Goal: Task Accomplishment & Management: Manage account settings

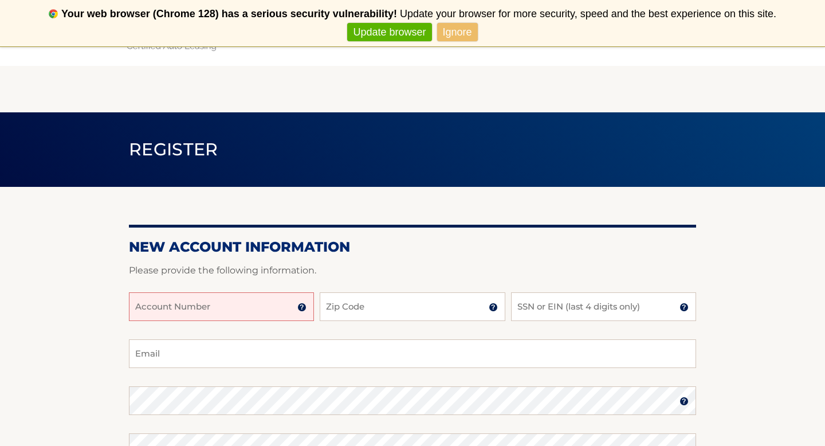
click at [229, 297] on input "Account Number" at bounding box center [221, 306] width 185 height 29
click at [446, 39] on link "Ignore" at bounding box center [457, 32] width 41 height 19
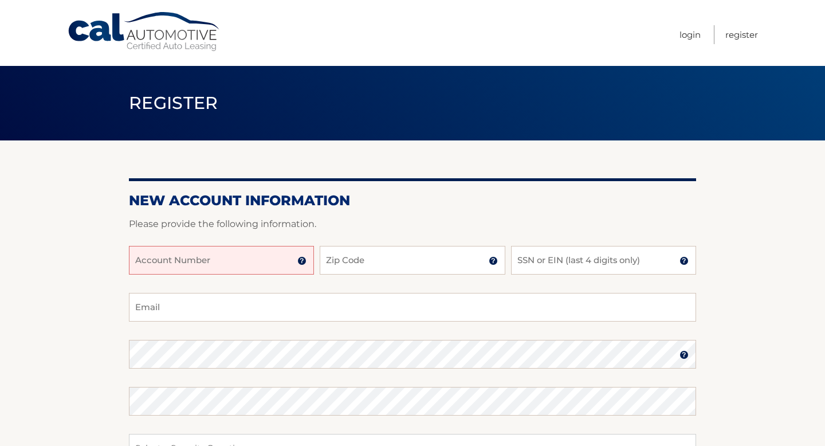
click at [190, 261] on input "Account Number" at bounding box center [221, 260] width 185 height 29
type input "44455976123"
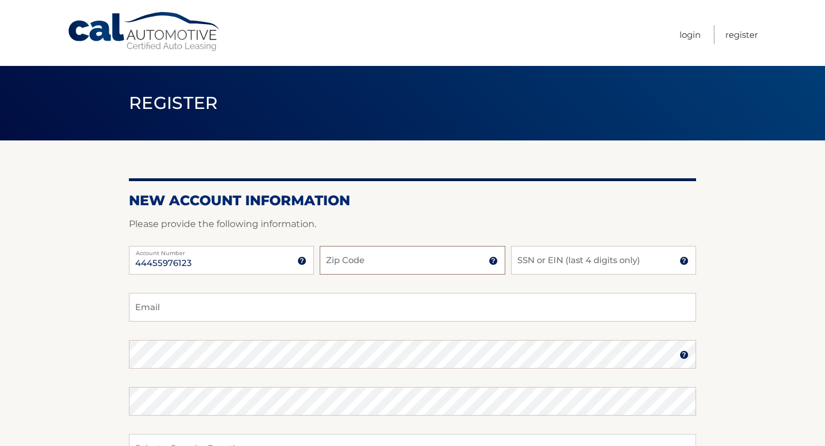
click at [336, 257] on input "Zip Code" at bounding box center [412, 260] width 185 height 29
type input "14626"
click at [554, 261] on input "SSN or EIN (last 4 digits only)" at bounding box center [603, 260] width 185 height 29
type input "7943"
click at [469, 315] on input "Email" at bounding box center [412, 307] width 567 height 29
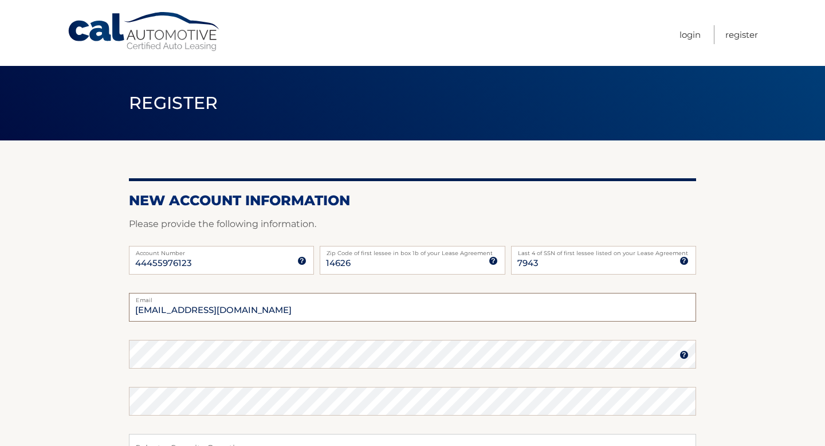
type input "alyssacusimano20@gmail.com"
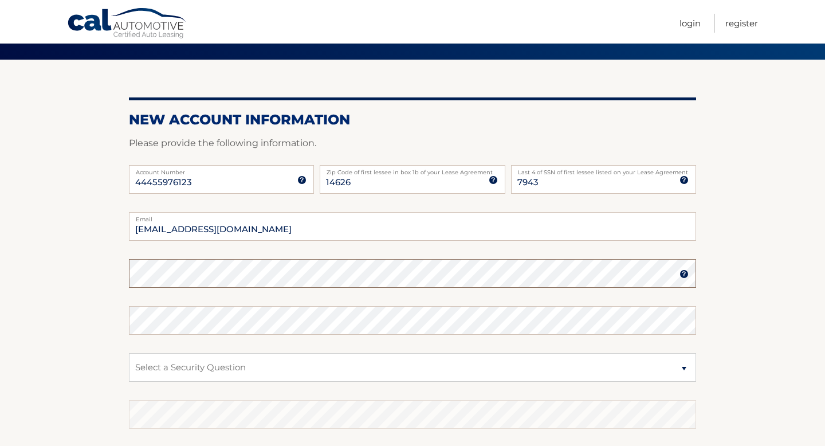
scroll to position [99, 0]
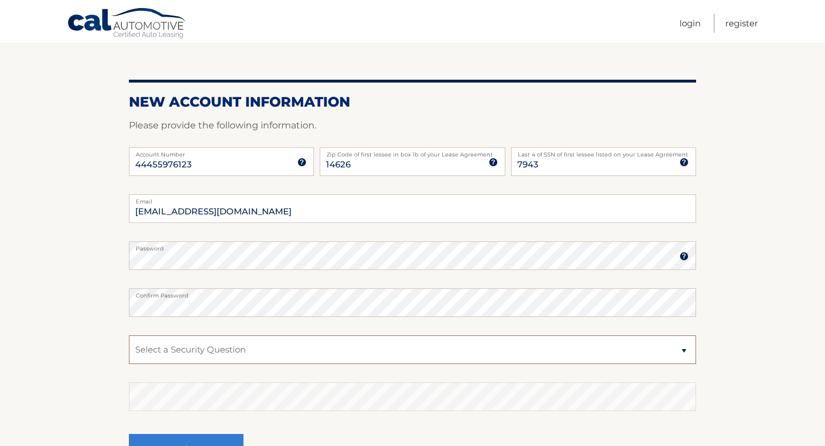
click at [365, 339] on select "Select a Security Question What was the name of your elementary school? What is…" at bounding box center [412, 349] width 567 height 29
click at [281, 334] on fieldset "alyssacusimano20@gmail.com Email Password Password should be a minimum of 6 cha…" at bounding box center [412, 341] width 567 height 295
click at [278, 350] on select "Select a Security Question What was the name of your elementary school? What is…" at bounding box center [412, 349] width 567 height 29
select select "2"
click at [116, 400] on section "New Account Information Please provide the following information. 44455976123 A…" at bounding box center [412, 265] width 825 height 447
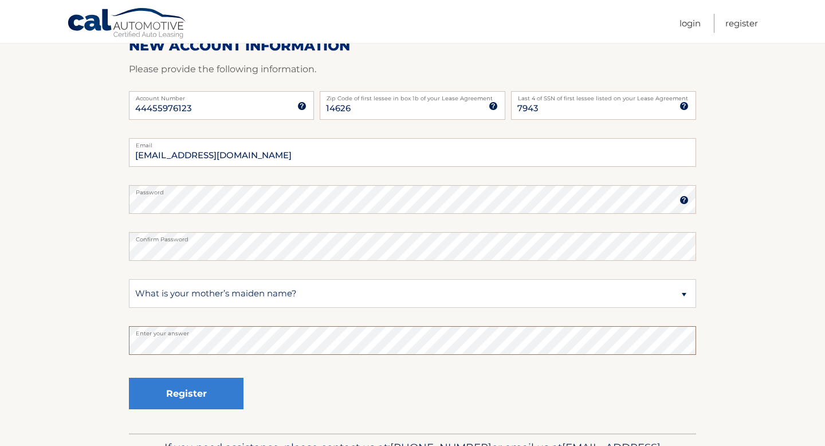
scroll to position [159, 0]
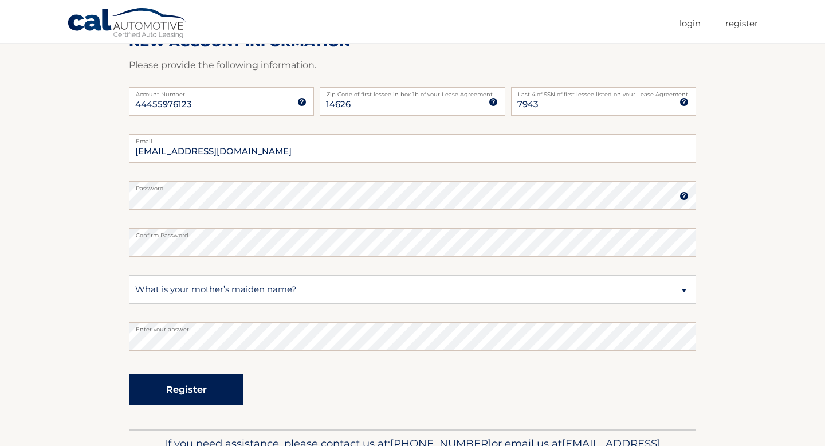
click at [194, 402] on button "Register" at bounding box center [186, 390] width 115 height 32
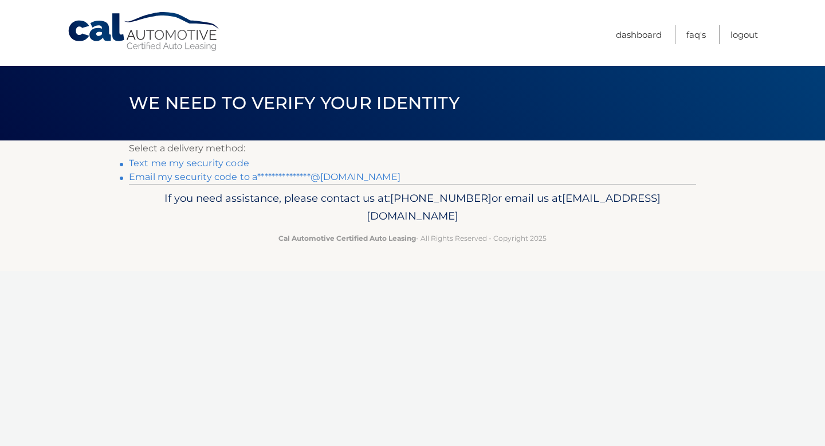
click at [226, 163] on link "Text me my security code" at bounding box center [189, 163] width 120 height 11
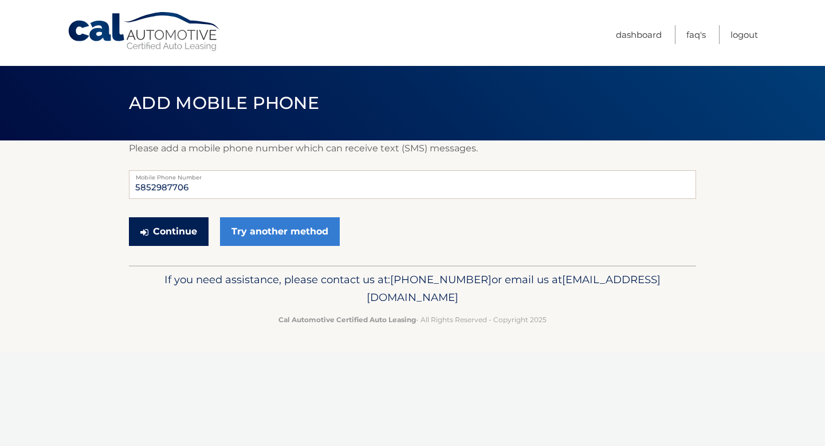
click at [201, 227] on button "Continue" at bounding box center [169, 231] width 80 height 29
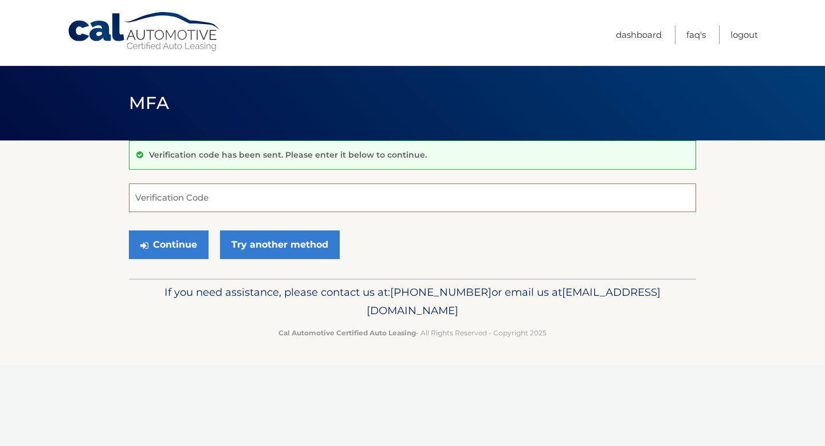
click at [187, 201] on input "Verification Code" at bounding box center [412, 197] width 567 height 29
type input "156300"
click at [129, 230] on button "Continue" at bounding box center [169, 244] width 80 height 29
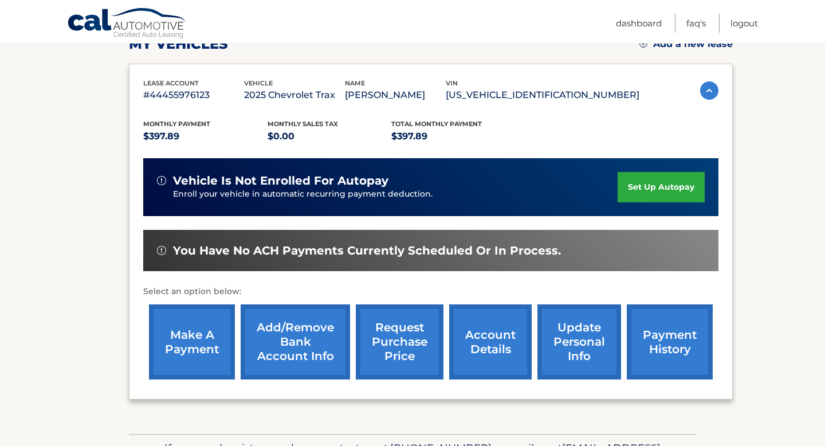
scroll to position [175, 0]
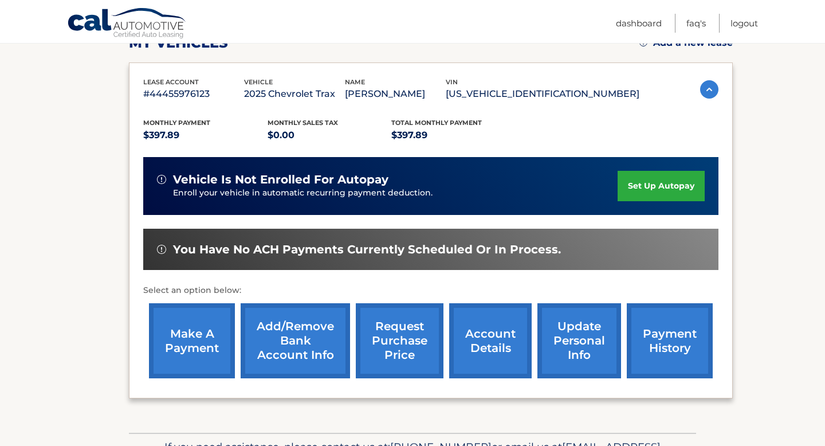
click at [671, 177] on link "set up autopay" at bounding box center [661, 186] width 87 height 30
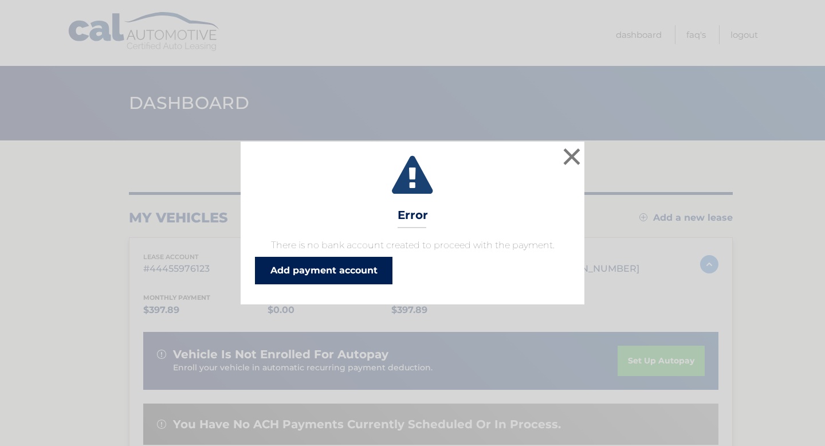
click at [363, 267] on link "Add payment account" at bounding box center [323, 270] width 137 height 27
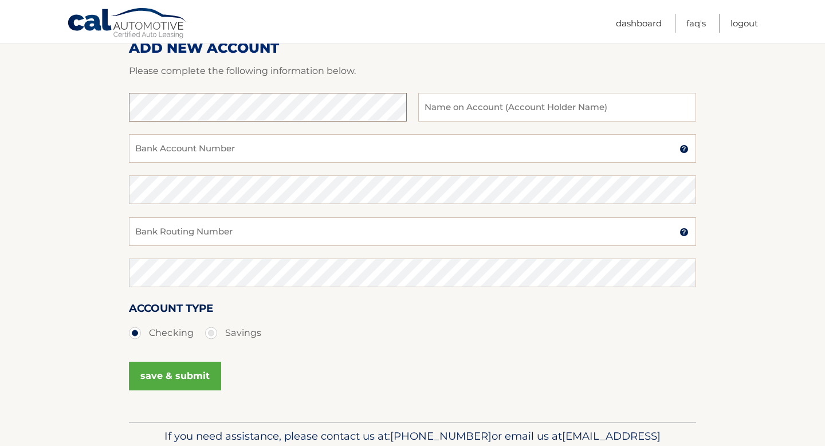
scroll to position [157, 0]
click at [544, 101] on input "text" at bounding box center [557, 106] width 278 height 29
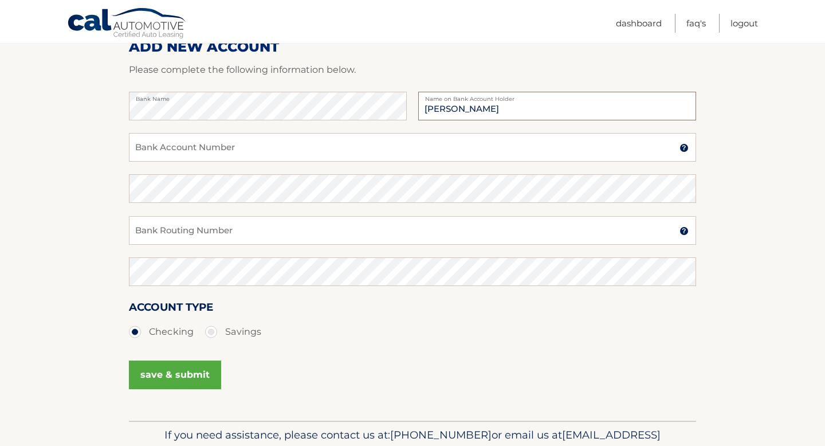
type input "Alyssa L Cusimano"
click at [412, 137] on input "Bank Account Number" at bounding box center [412, 147] width 567 height 29
type input "7814210"
click at [193, 230] on input "Bank Routing Number" at bounding box center [412, 230] width 567 height 29
paste input "222382315"
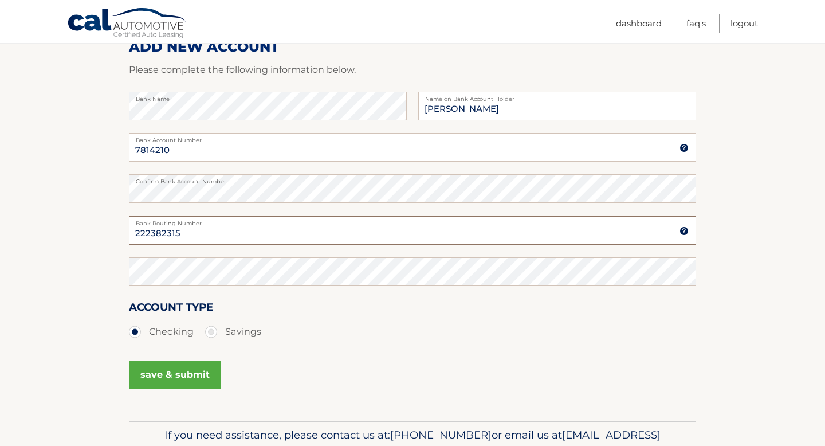
type input "222382315"
click at [177, 367] on button "save & submit" at bounding box center [175, 374] width 92 height 29
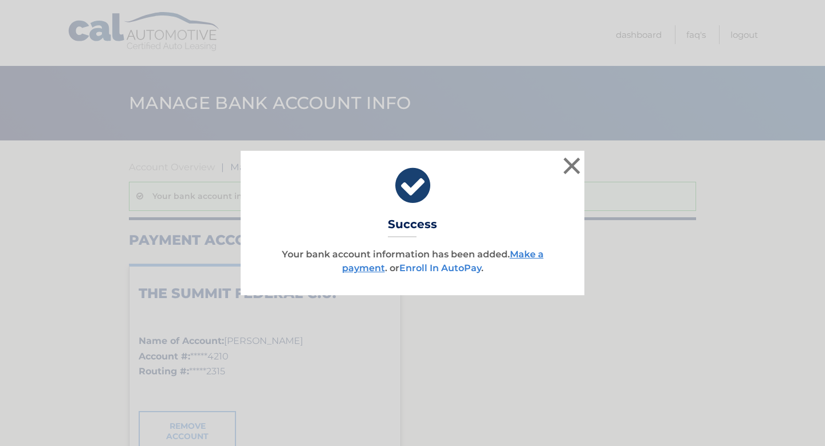
click at [443, 270] on link "Enroll In AutoPay" at bounding box center [440, 267] width 82 height 11
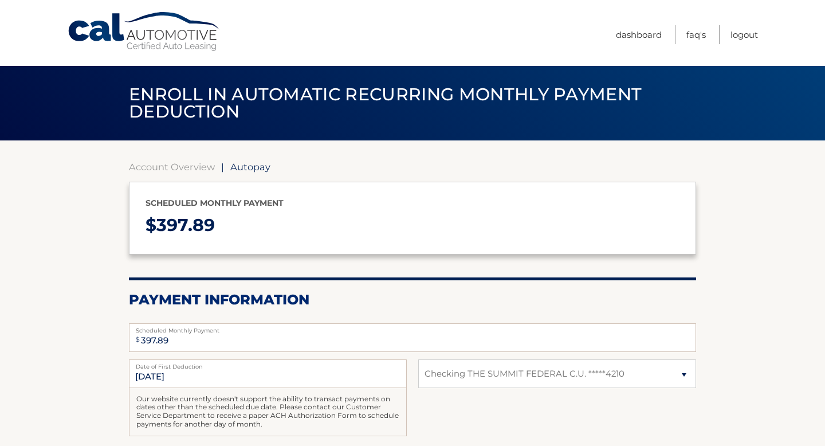
select select "ZmUwZjBlYzktOTQ3OC00NDg1LTkyN2YtZGFkNjM5Y2QxZWIx"
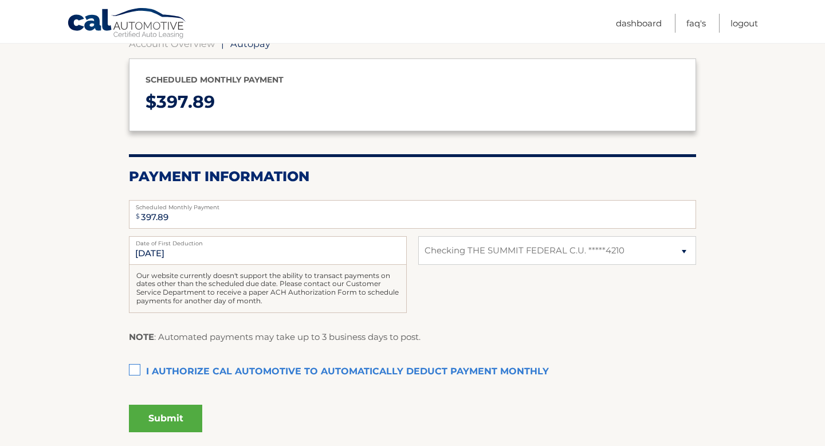
scroll to position [125, 0]
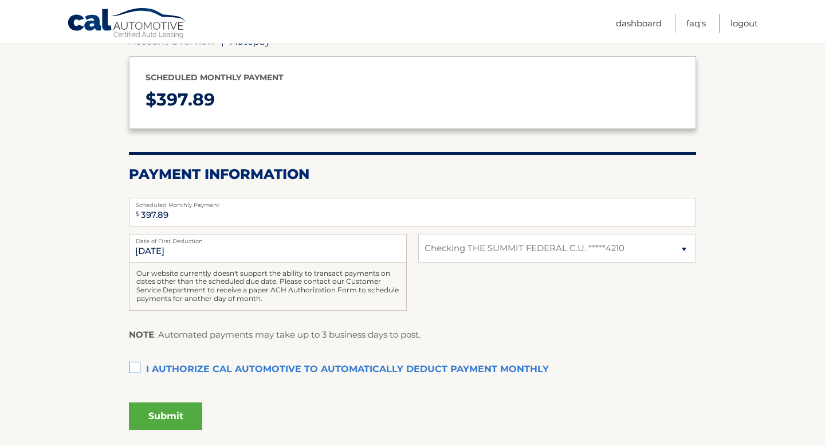
click at [132, 363] on label "I authorize cal automotive to automatically deduct payment monthly This checkbo…" at bounding box center [412, 369] width 567 height 23
click at [0, 0] on input "I authorize cal automotive to automatically deduct payment monthly This checkbo…" at bounding box center [0, 0] width 0 height 0
click at [171, 410] on button "Submit" at bounding box center [165, 415] width 73 height 27
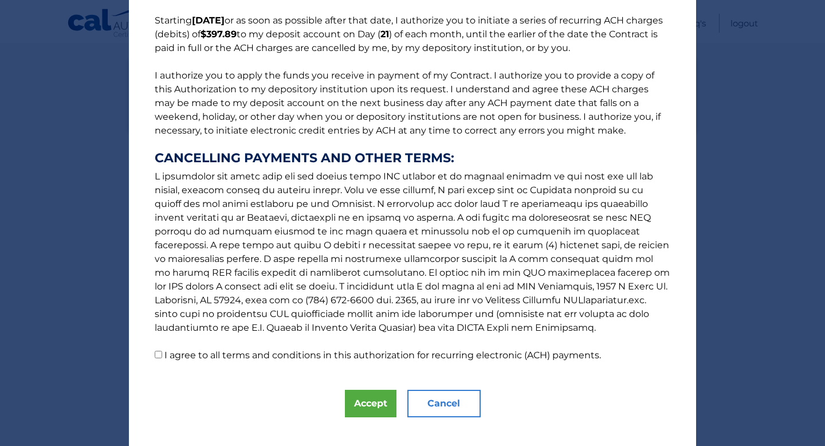
scroll to position [109, 0]
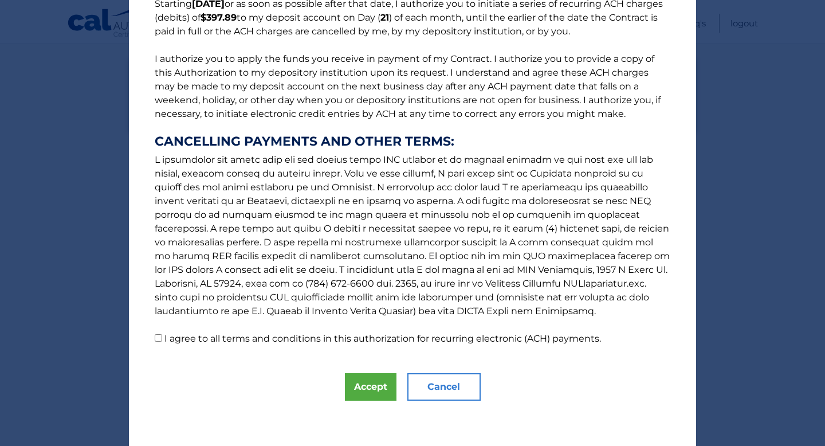
click at [157, 333] on p "The words "I" "me" and "my" mean any identified Customer who signs this Authori…" at bounding box center [412, 130] width 539 height 431
click at [158, 341] on p "The words "I" "me" and "my" mean any identified Customer who signs this Authori…" at bounding box center [412, 130] width 539 height 431
click at [159, 338] on input "I agree to all terms and conditions in this authorization for recurring electro…" at bounding box center [158, 337] width 7 height 7
checkbox input "true"
click at [364, 379] on button "Accept" at bounding box center [371, 386] width 52 height 27
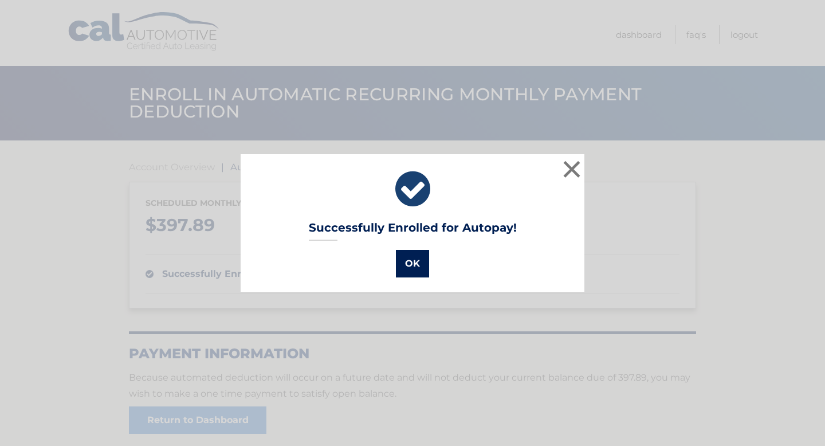
click at [413, 263] on button "OK" at bounding box center [412, 263] width 33 height 27
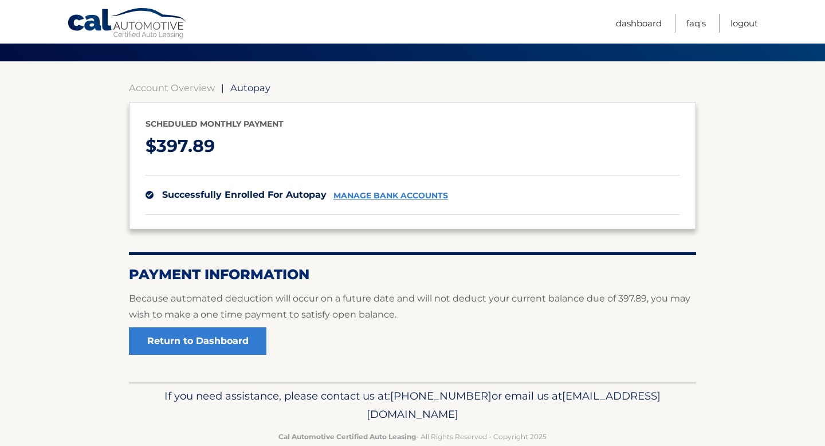
scroll to position [103, 0]
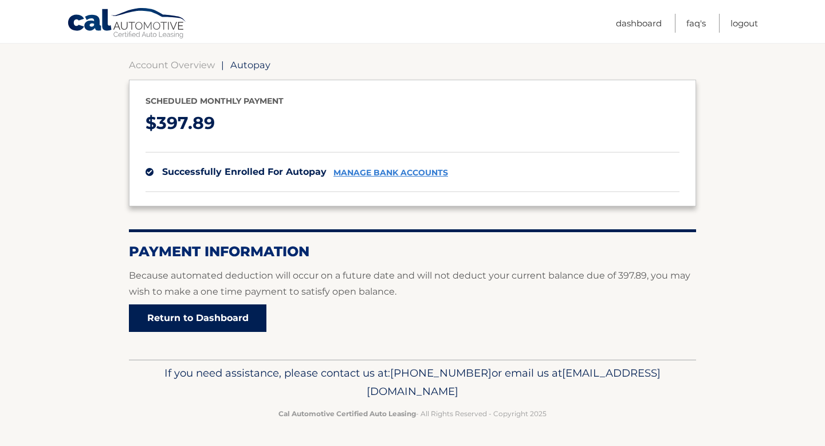
click at [174, 322] on link "Return to Dashboard" at bounding box center [197, 317] width 137 height 27
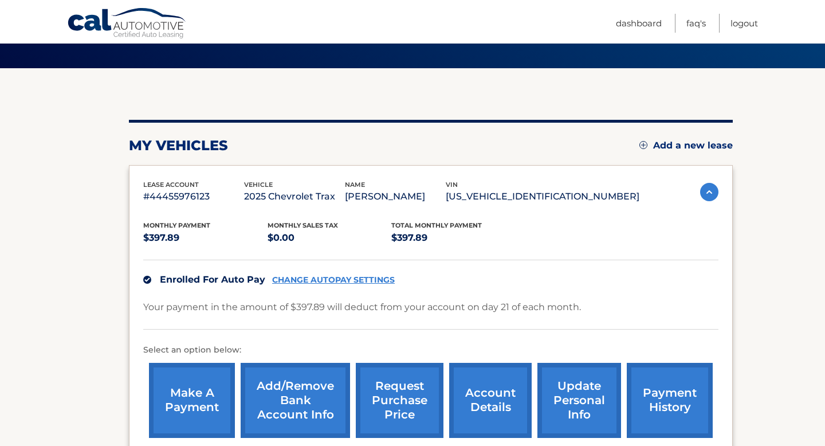
scroll to position [71, 0]
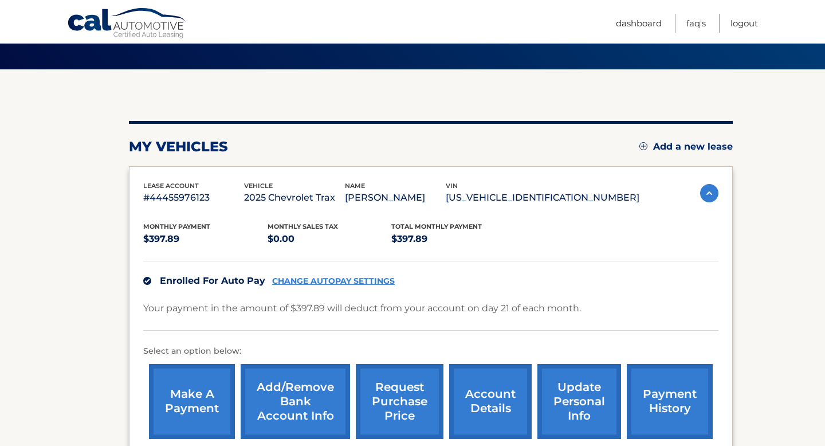
click at [201, 400] on link "make a payment" at bounding box center [192, 401] width 86 height 75
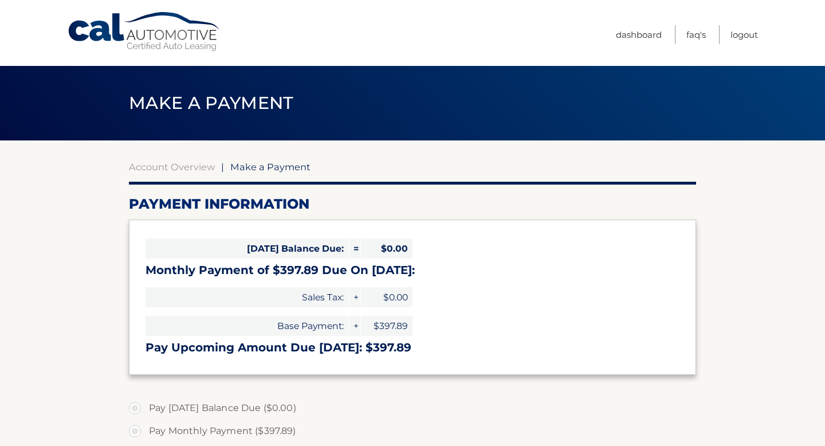
select select "ZmUwZjBlYzktOTQ3OC00NDg1LTkyN2YtZGFkNjM5Y2QxZWIx"
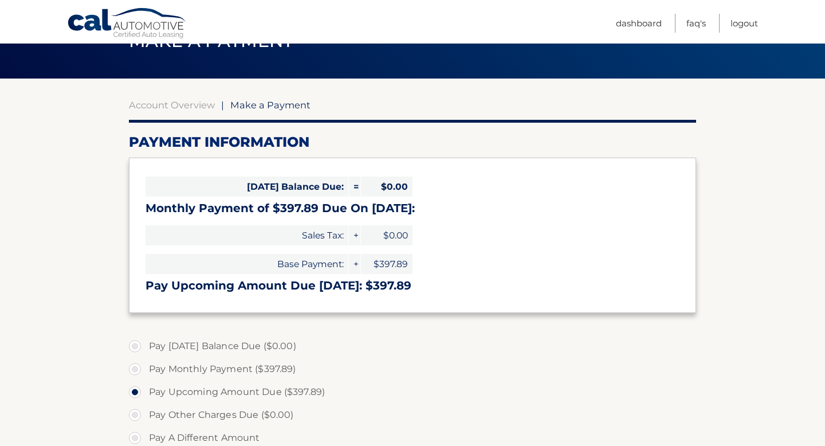
scroll to position [62, 0]
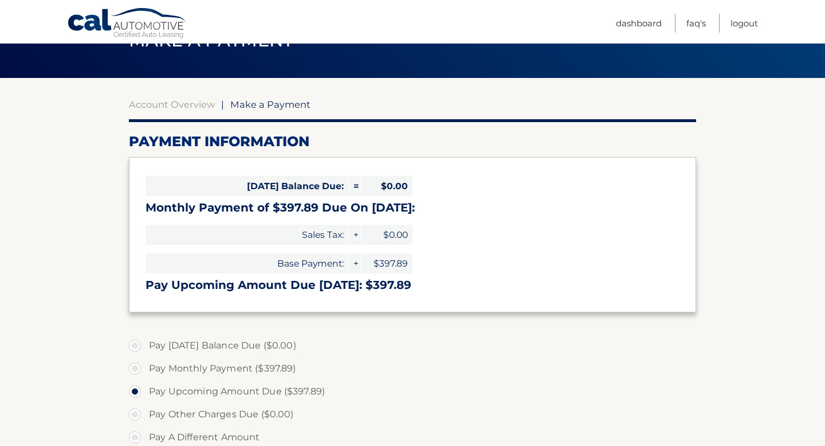
click at [140, 370] on label "Pay Monthly Payment ($397.89)" at bounding box center [412, 368] width 567 height 23
click at [140, 370] on input "Pay Monthly Payment ($397.89)" at bounding box center [138, 366] width 11 height 18
radio input "true"
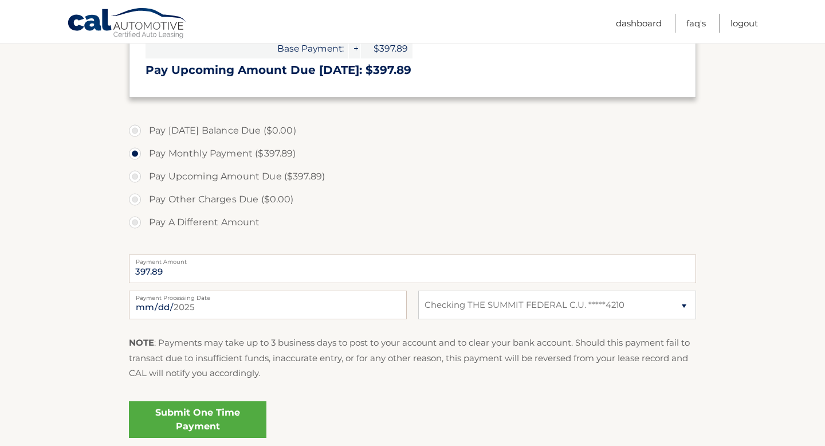
scroll to position [288, 0]
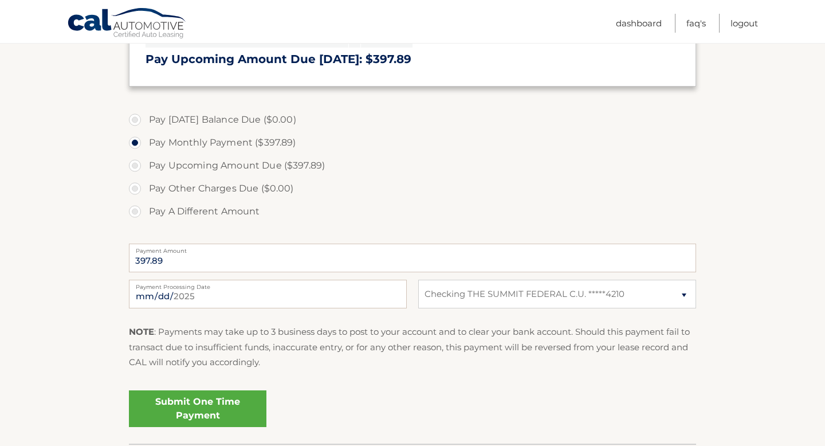
click at [245, 395] on link "Submit One Time Payment" at bounding box center [197, 408] width 137 height 37
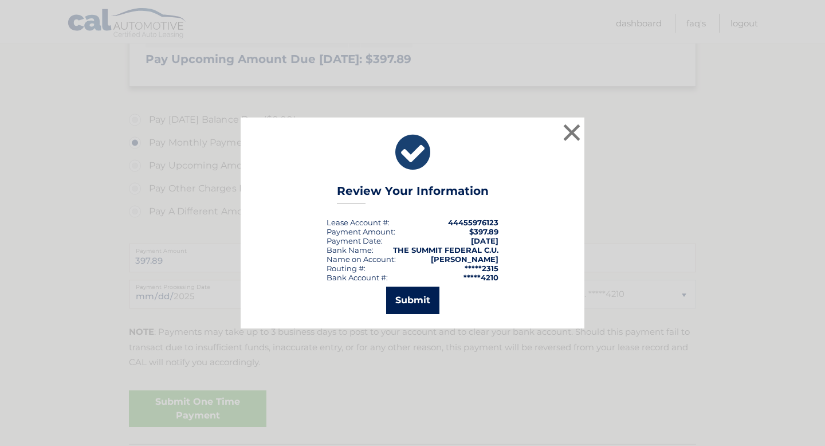
click at [426, 295] on button "Submit" at bounding box center [412, 299] width 53 height 27
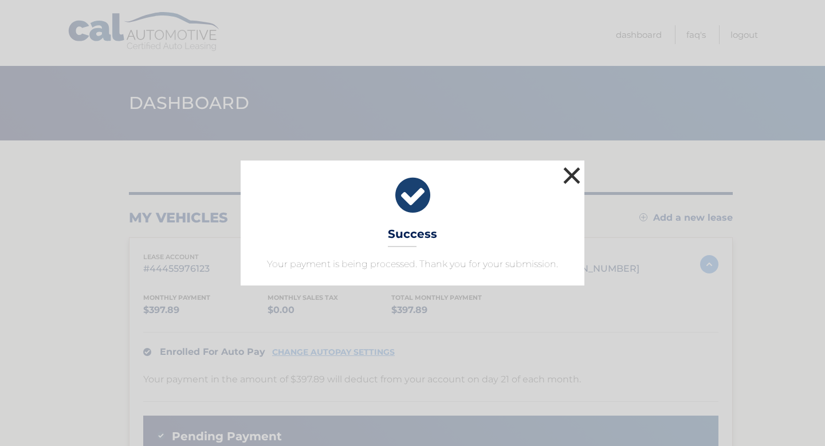
click at [579, 167] on button "×" at bounding box center [571, 175] width 23 height 23
